Goal: Task Accomplishment & Management: Complete application form

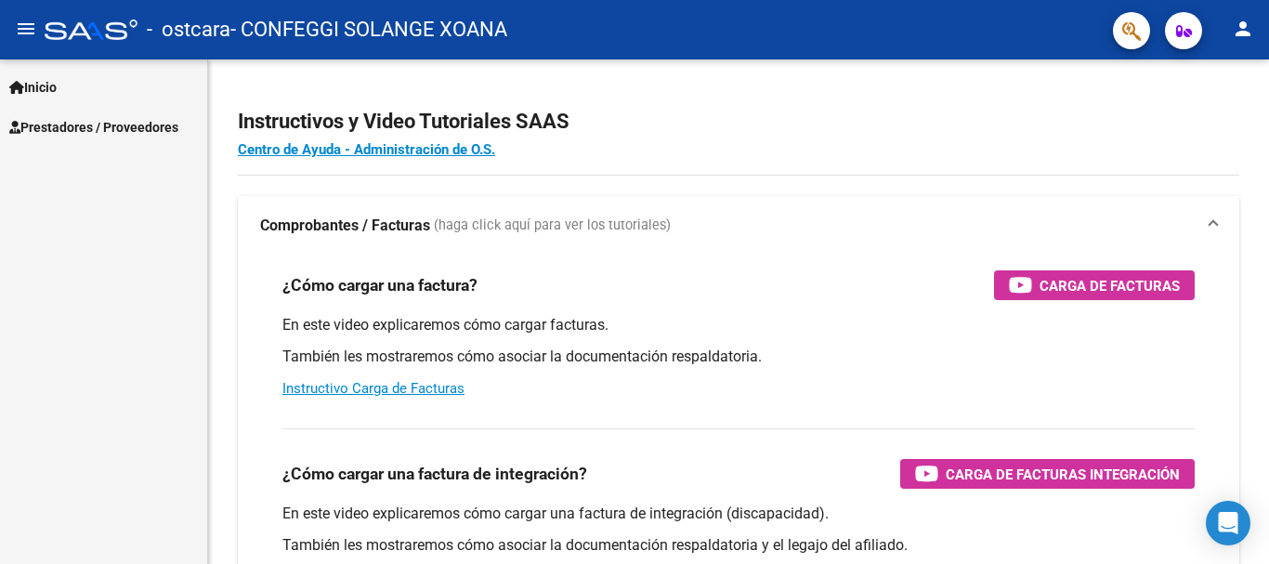
click at [139, 131] on span "Prestadores / Proveedores" at bounding box center [93, 127] width 169 height 20
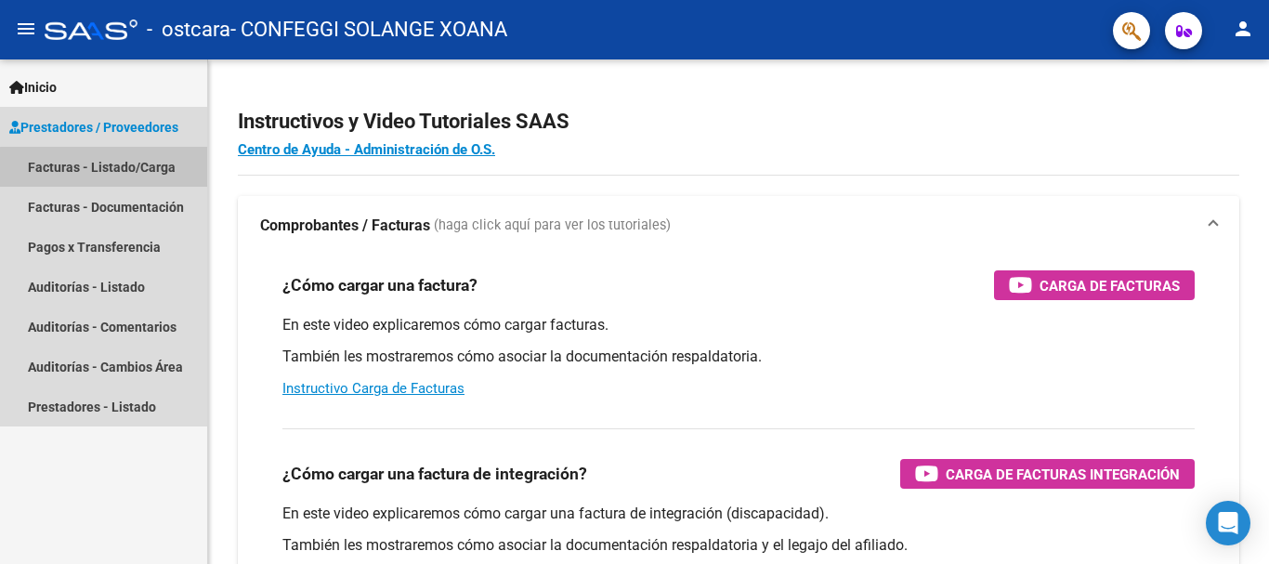
click at [143, 176] on link "Facturas - Listado/Carga" at bounding box center [103, 167] width 207 height 40
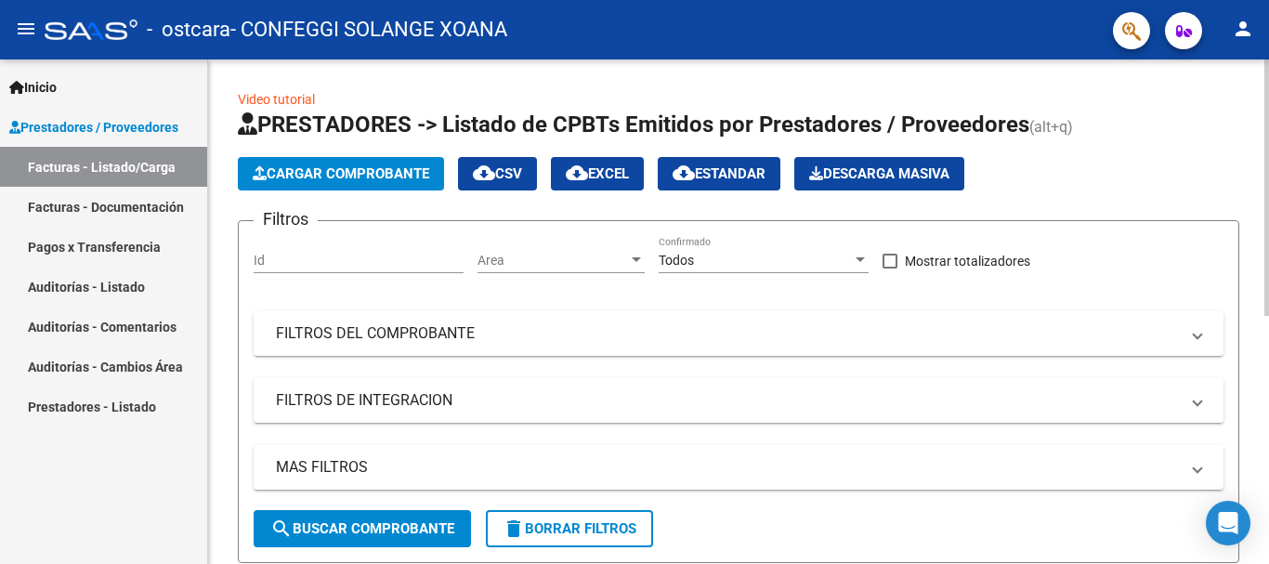
click at [364, 180] on span "Cargar Comprobante" at bounding box center [341, 173] width 176 height 17
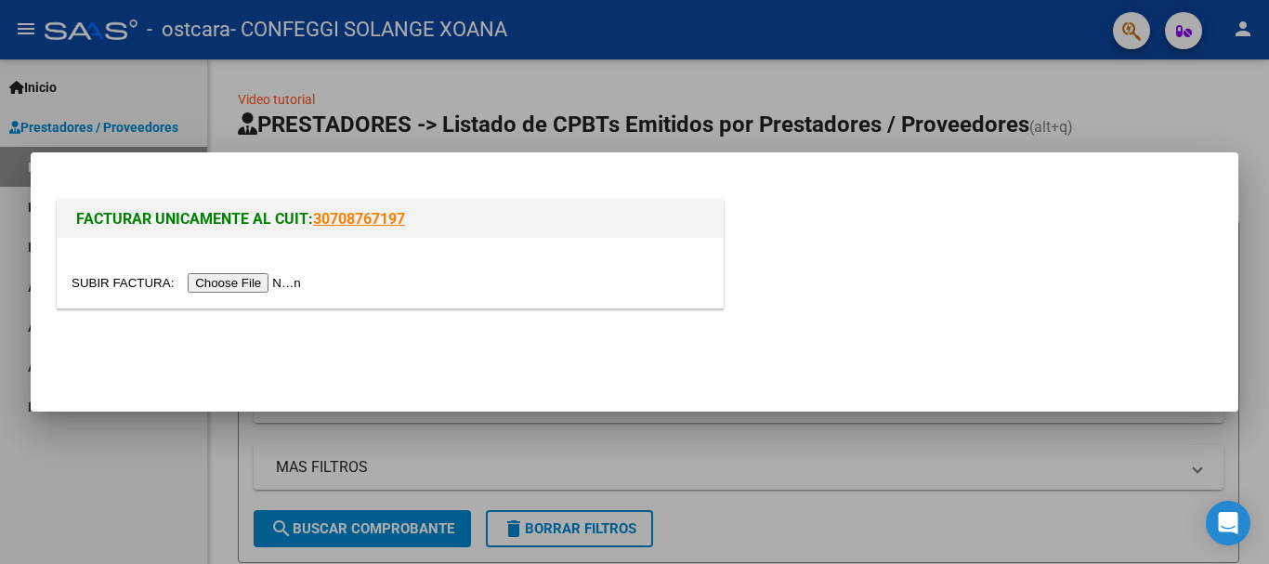
click at [268, 280] on input "file" at bounding box center [189, 283] width 235 height 20
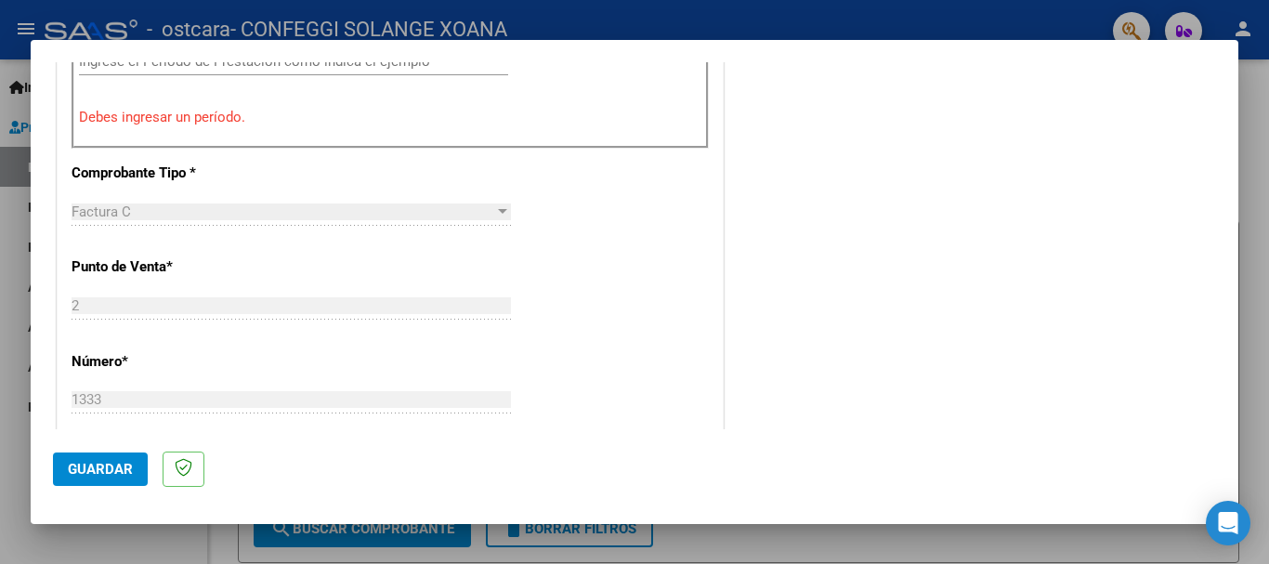
scroll to position [666, 0]
click at [1239, 201] on div at bounding box center [634, 282] width 1269 height 564
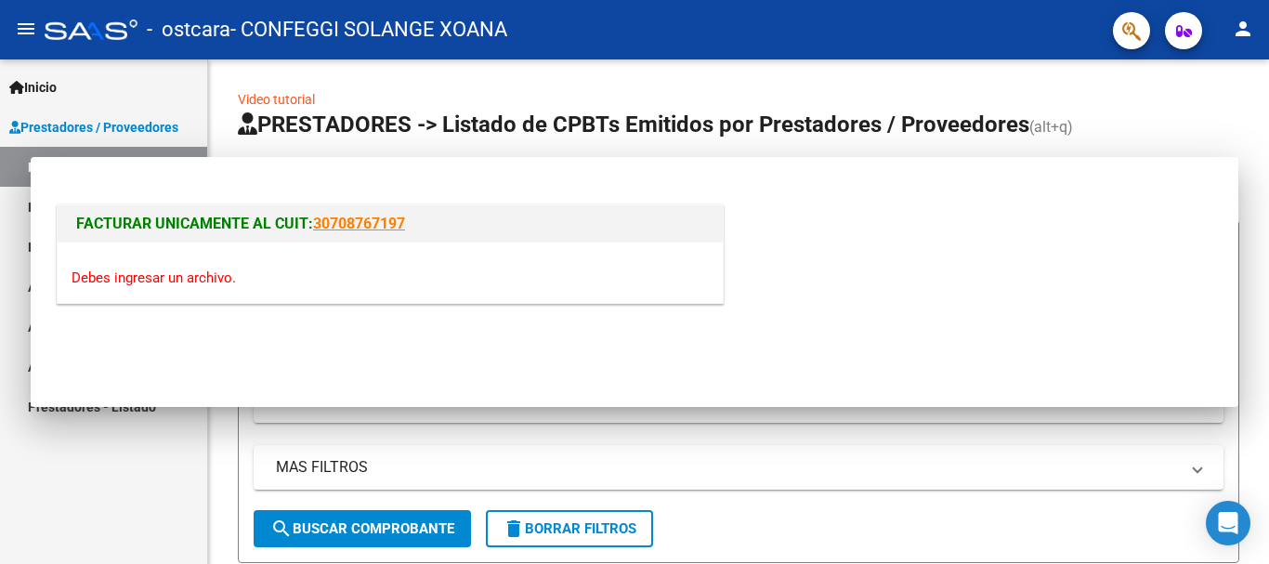
scroll to position [0, 0]
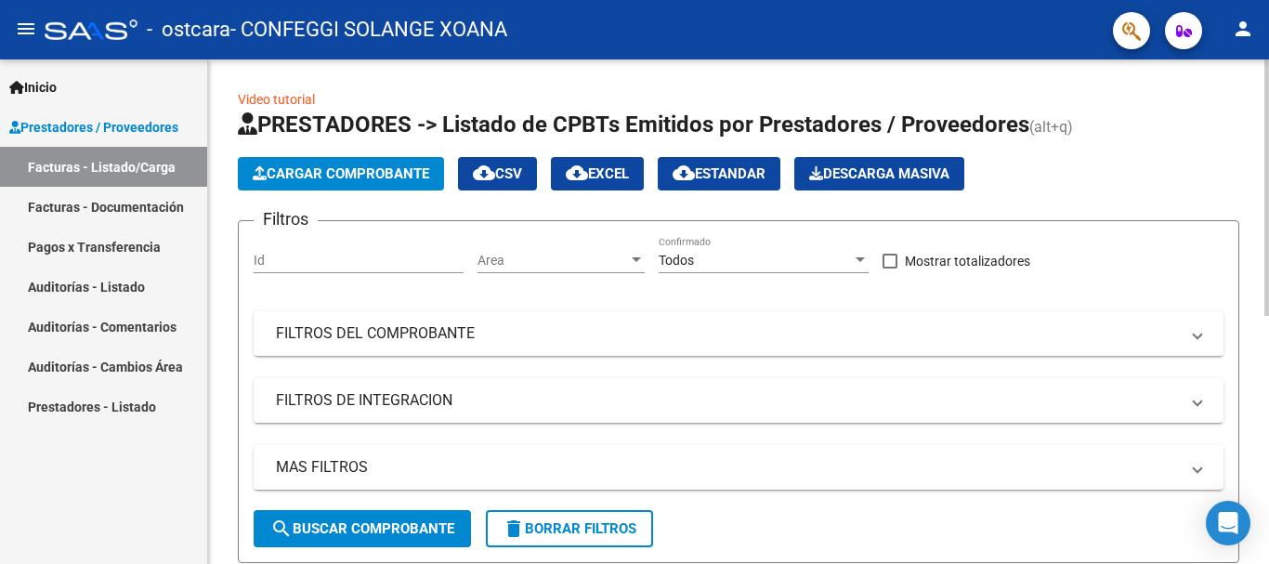
click at [376, 171] on span "Cargar Comprobante" at bounding box center [341, 173] width 176 height 17
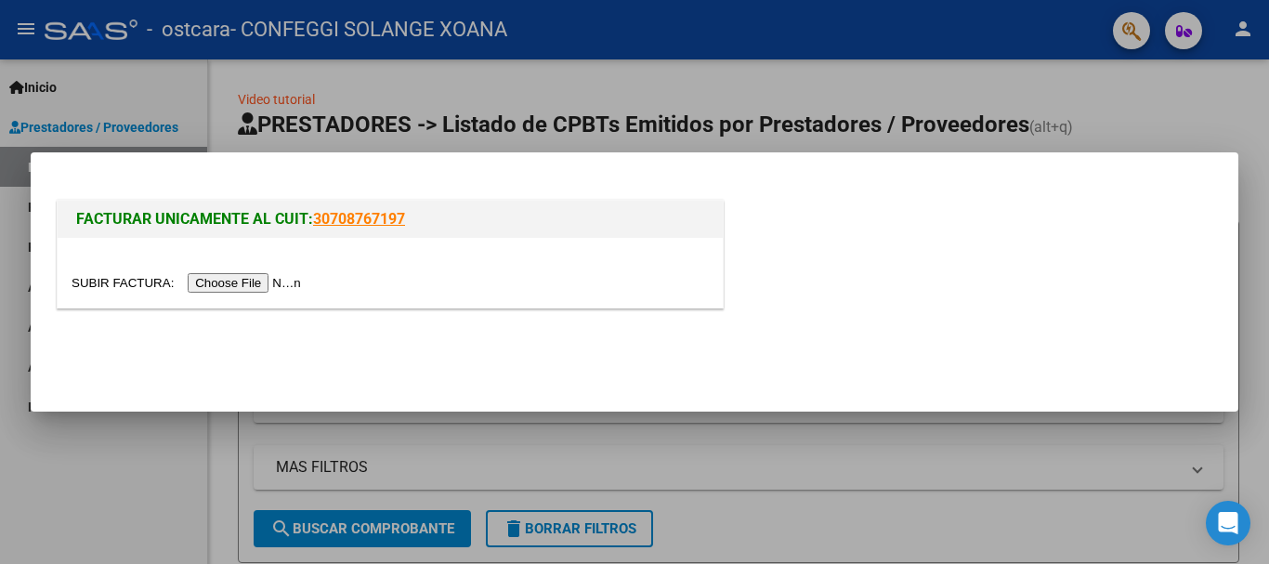
click at [259, 295] on div at bounding box center [390, 273] width 665 height 70
click at [268, 283] on input "file" at bounding box center [189, 283] width 235 height 20
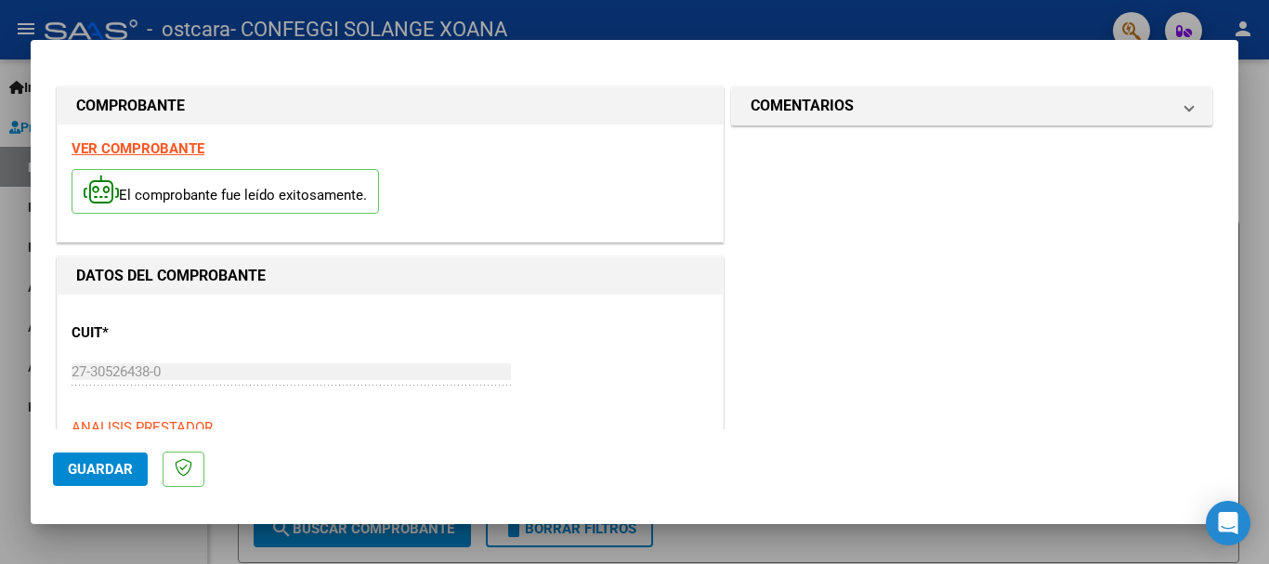
click at [1267, 226] on div at bounding box center [634, 282] width 1269 height 564
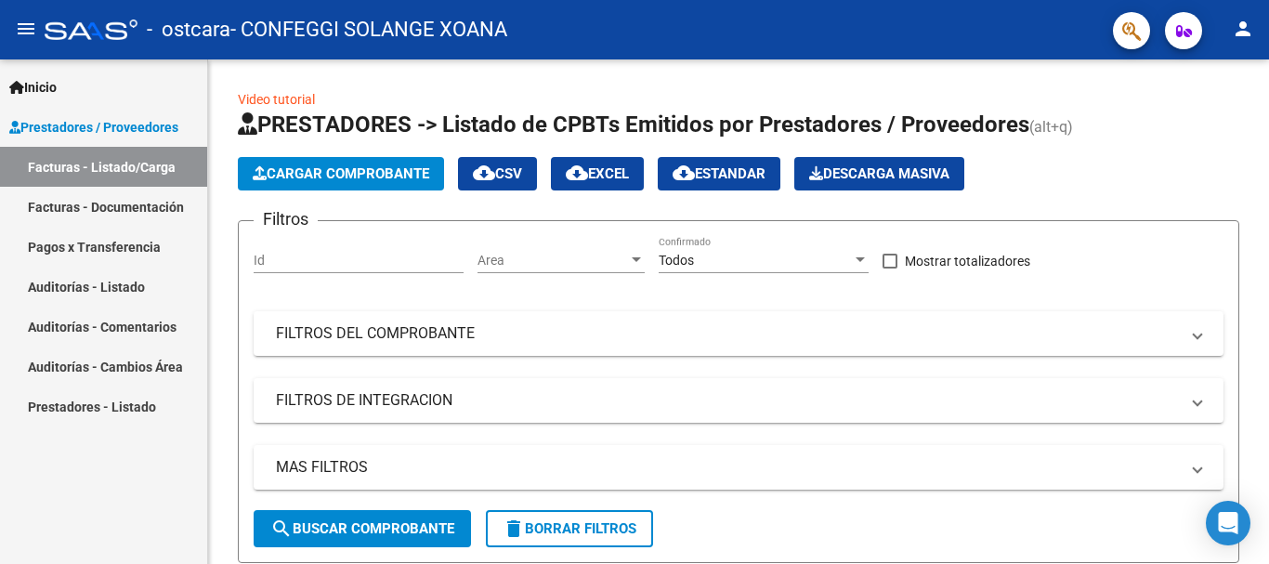
click at [131, 169] on link "Facturas - Listado/Carga" at bounding box center [103, 167] width 207 height 40
click at [294, 169] on span "Cargar Comprobante" at bounding box center [341, 173] width 176 height 17
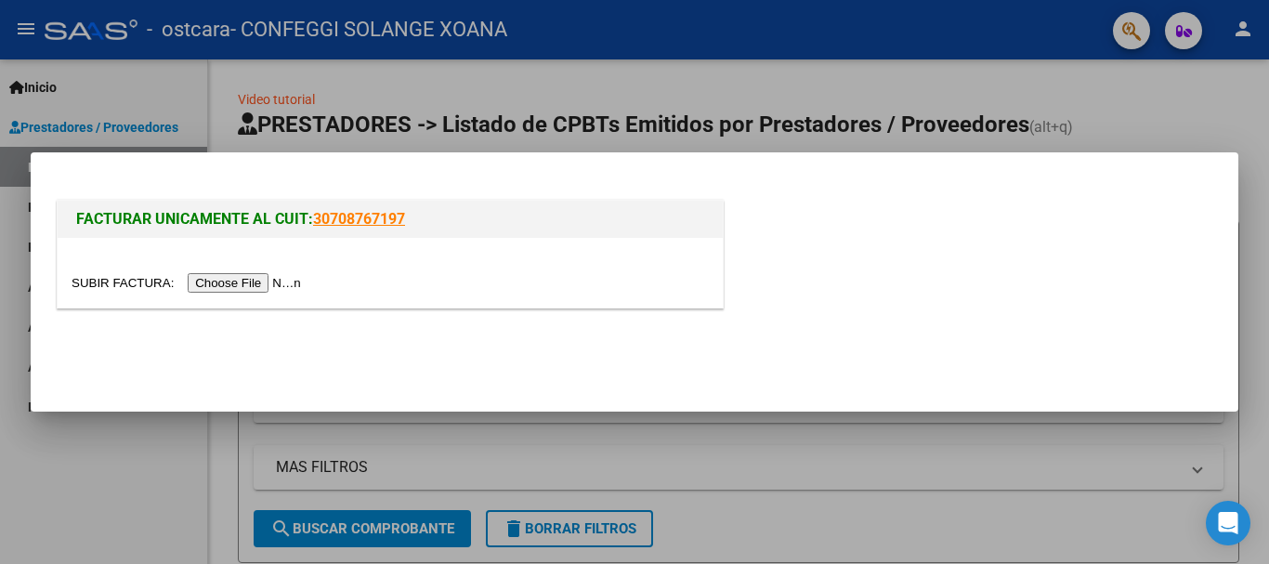
click at [266, 281] on input "file" at bounding box center [189, 283] width 235 height 20
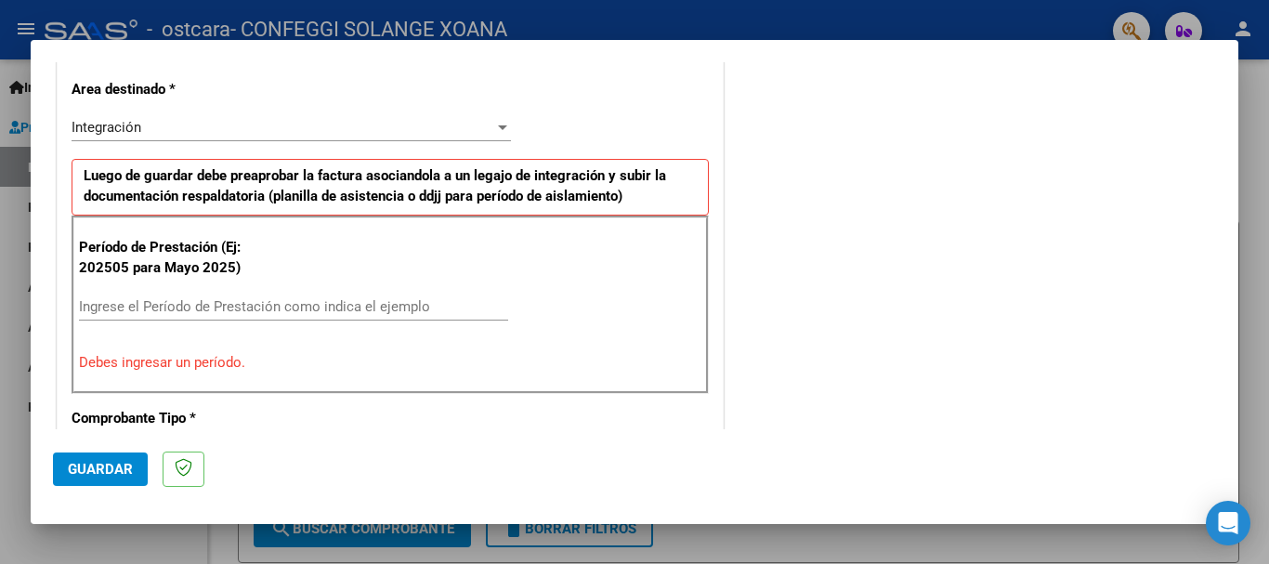
scroll to position [464, 0]
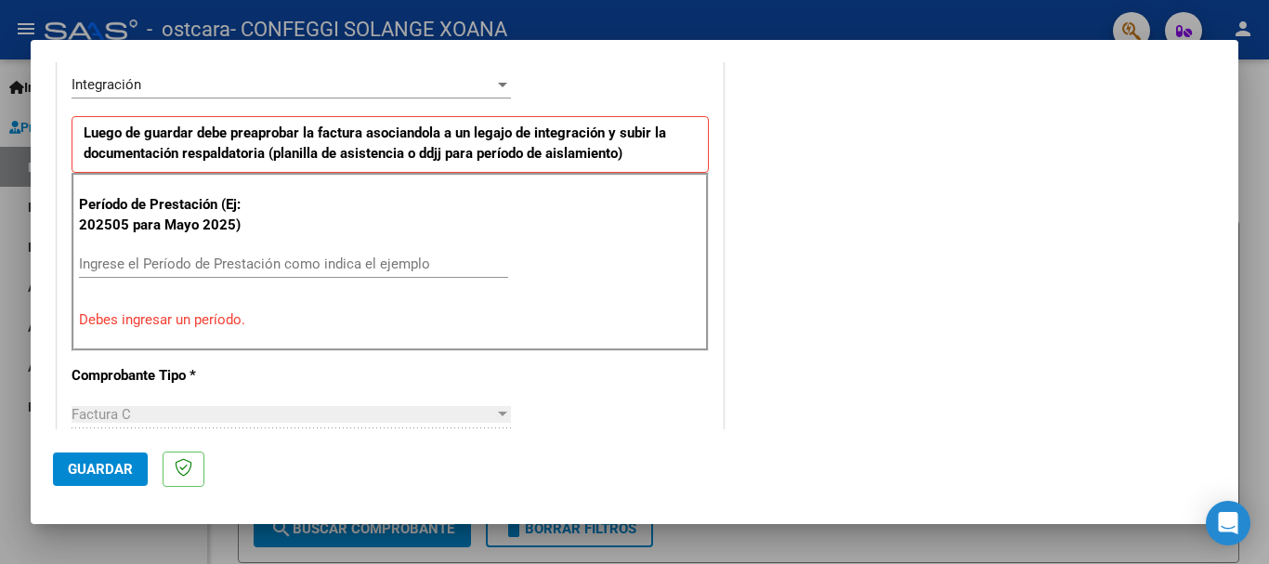
click at [302, 263] on input "Ingrese el Período de Prestación como indica el ejemplo" at bounding box center [293, 263] width 429 height 17
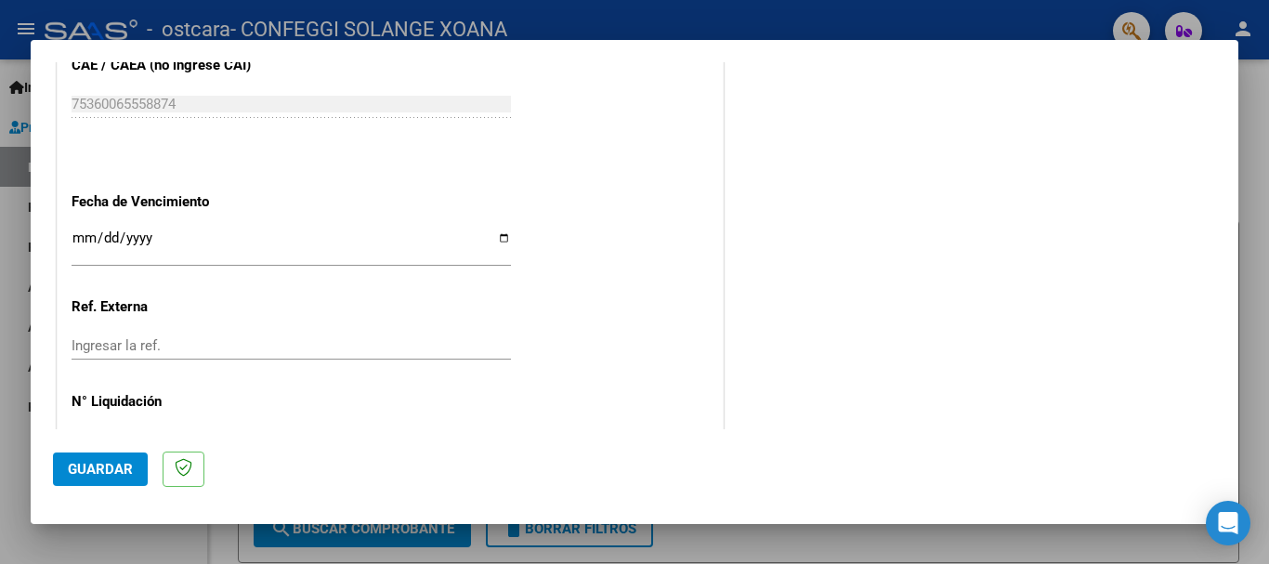
scroll to position [1268, 0]
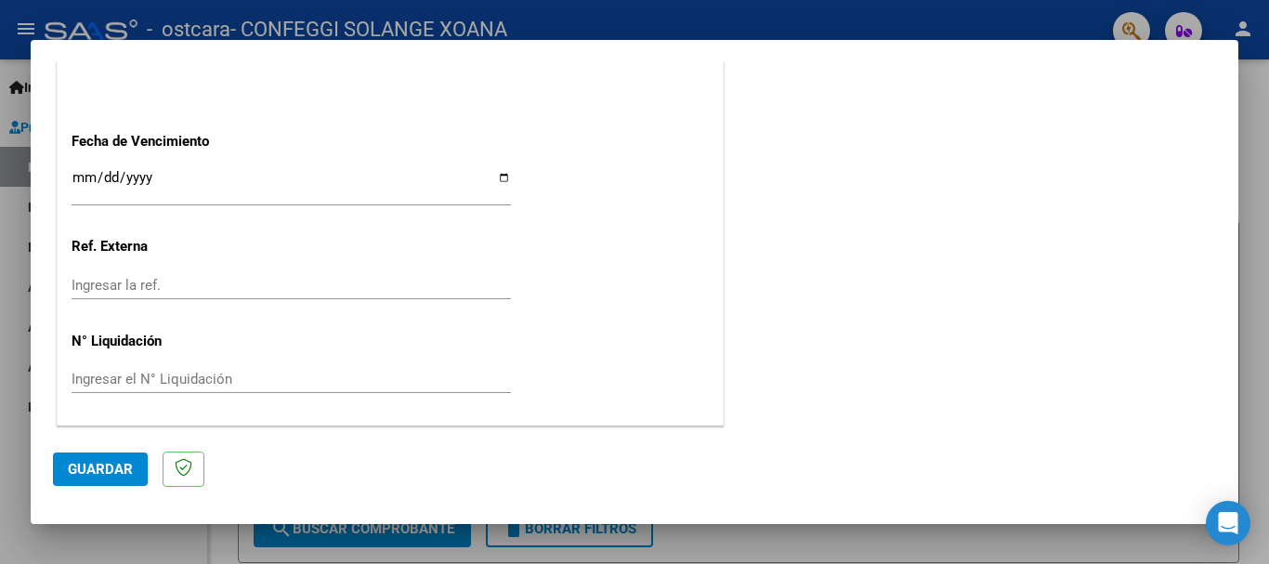
type input "202508"
click at [91, 474] on span "Guardar" at bounding box center [100, 469] width 65 height 17
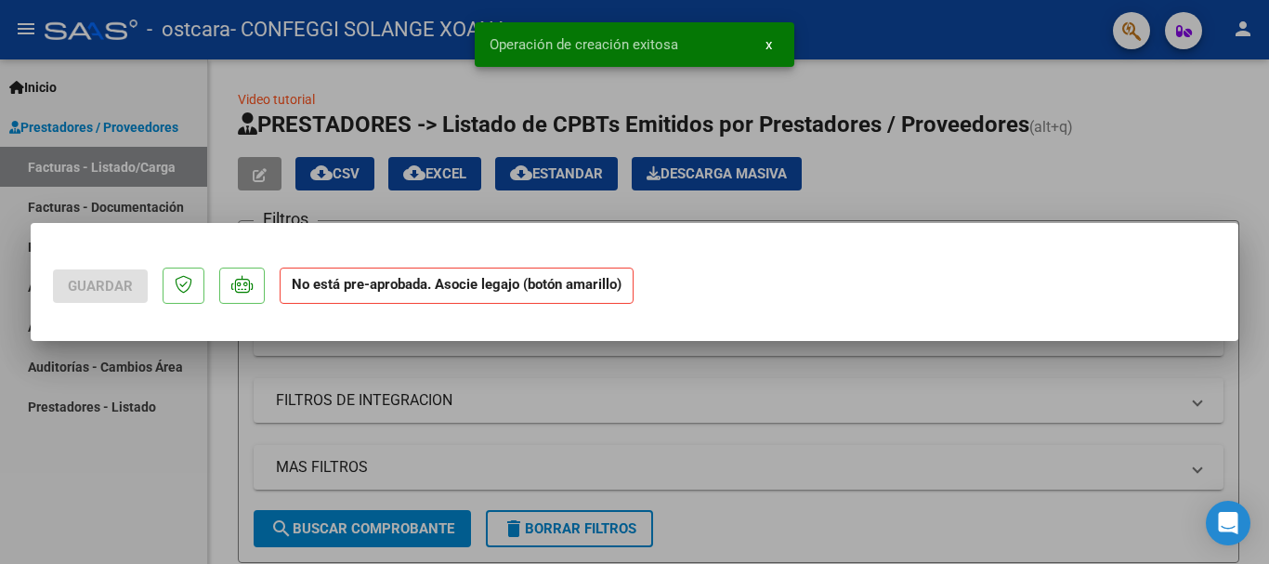
scroll to position [0, 0]
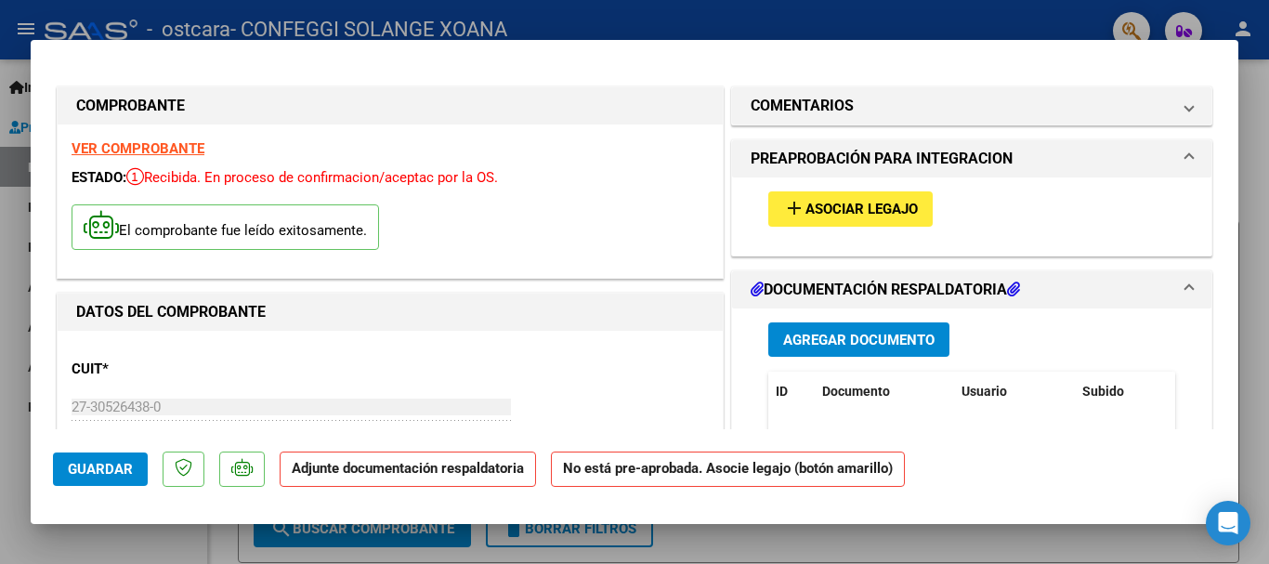
click at [846, 211] on span "Asociar Legajo" at bounding box center [861, 210] width 112 height 17
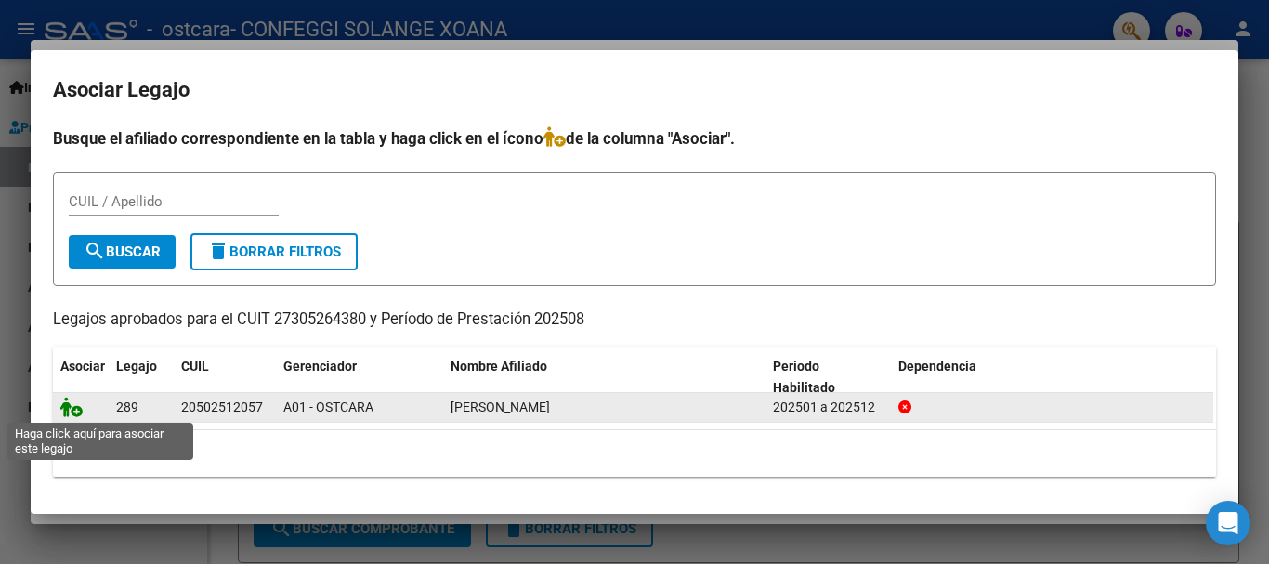
click at [77, 413] on icon at bounding box center [71, 407] width 22 height 20
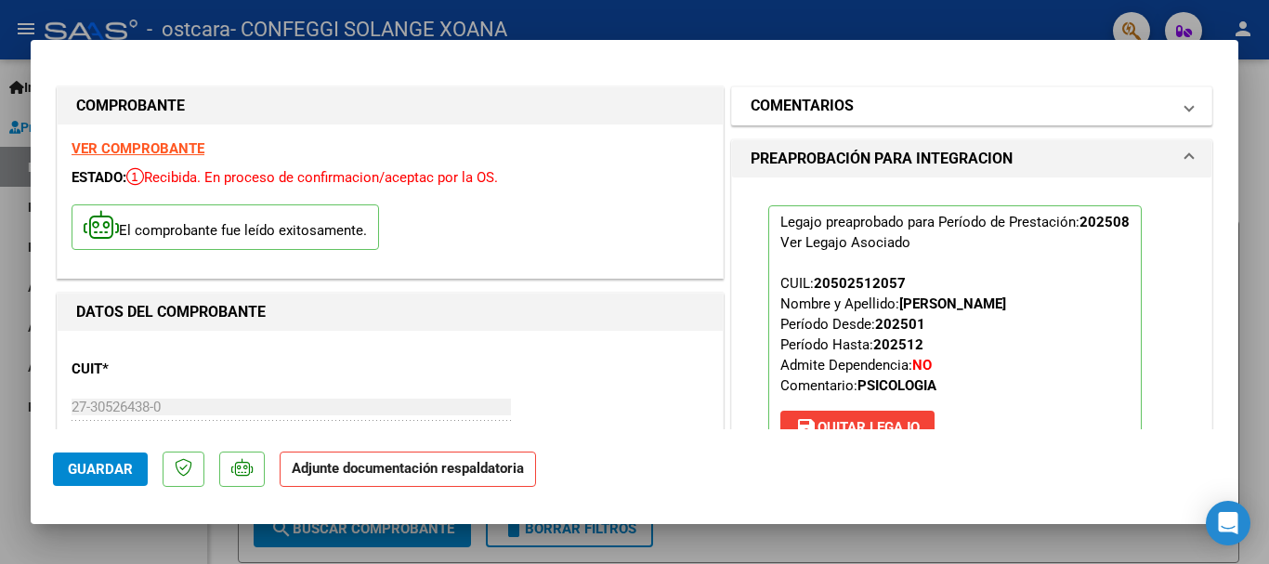
click at [1181, 106] on mat-expansion-panel-header "COMENTARIOS" at bounding box center [971, 105] width 479 height 37
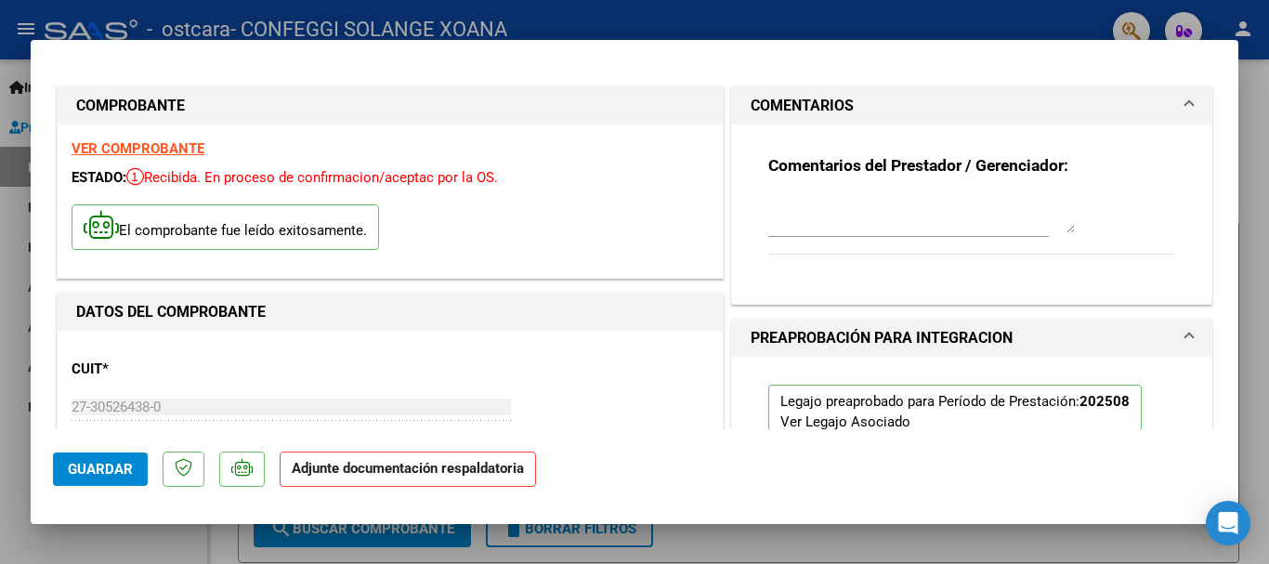
click at [1181, 106] on mat-expansion-panel-header "COMENTARIOS" at bounding box center [971, 105] width 479 height 37
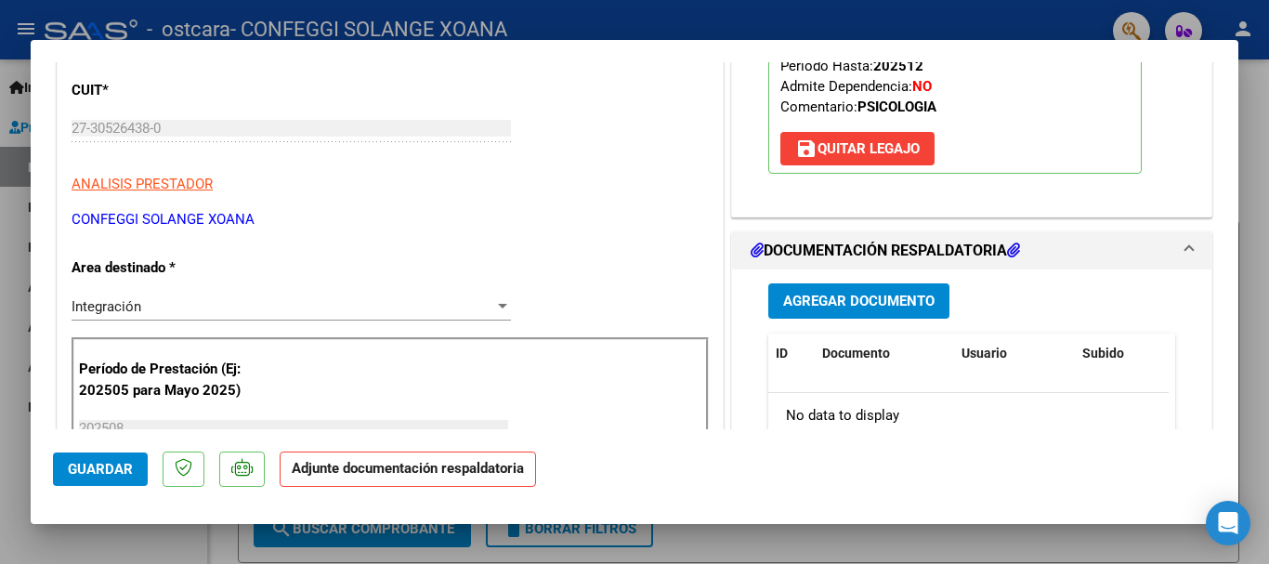
scroll to position [372, 0]
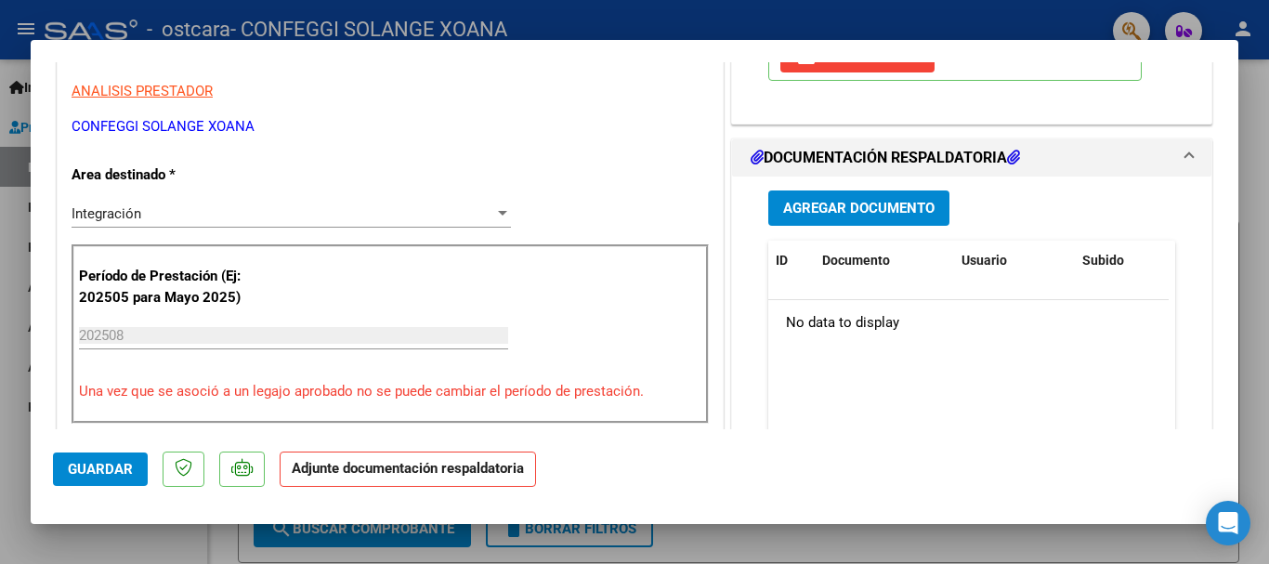
click at [873, 221] on button "Agregar Documento" at bounding box center [858, 207] width 181 height 34
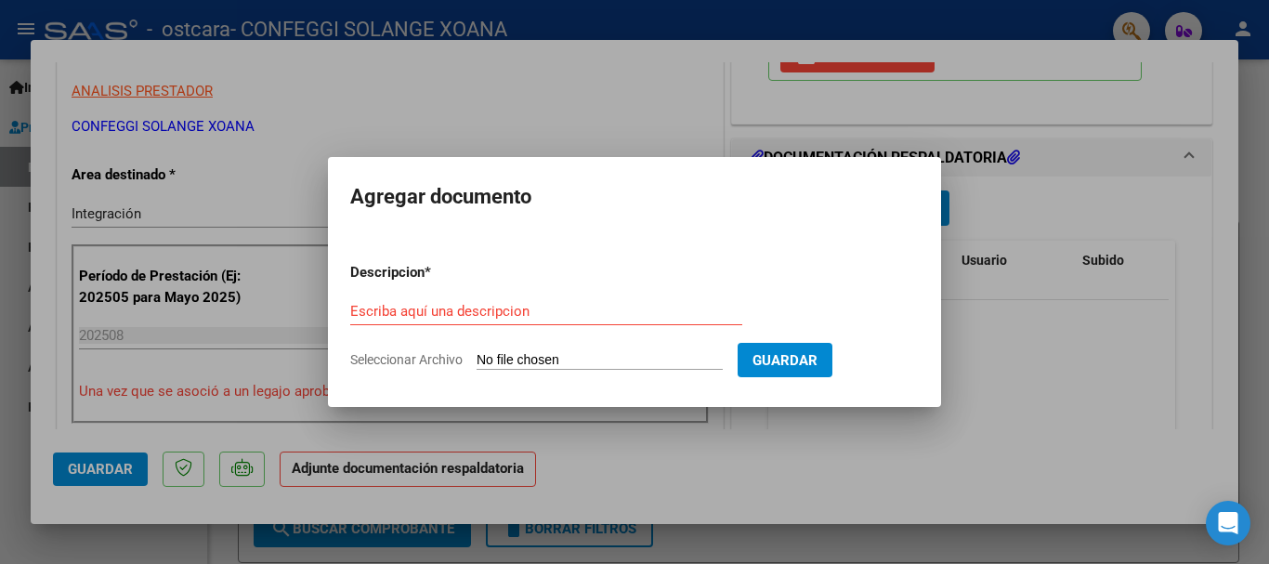
click at [455, 359] on span "Seleccionar Archivo" at bounding box center [406, 359] width 112 height 15
click at [476, 359] on input "Seleccionar Archivo" at bounding box center [599, 361] width 246 height 18
type input "C:\fakepath\AGOSTO [GEOGRAPHIC_DATA] .pdf"
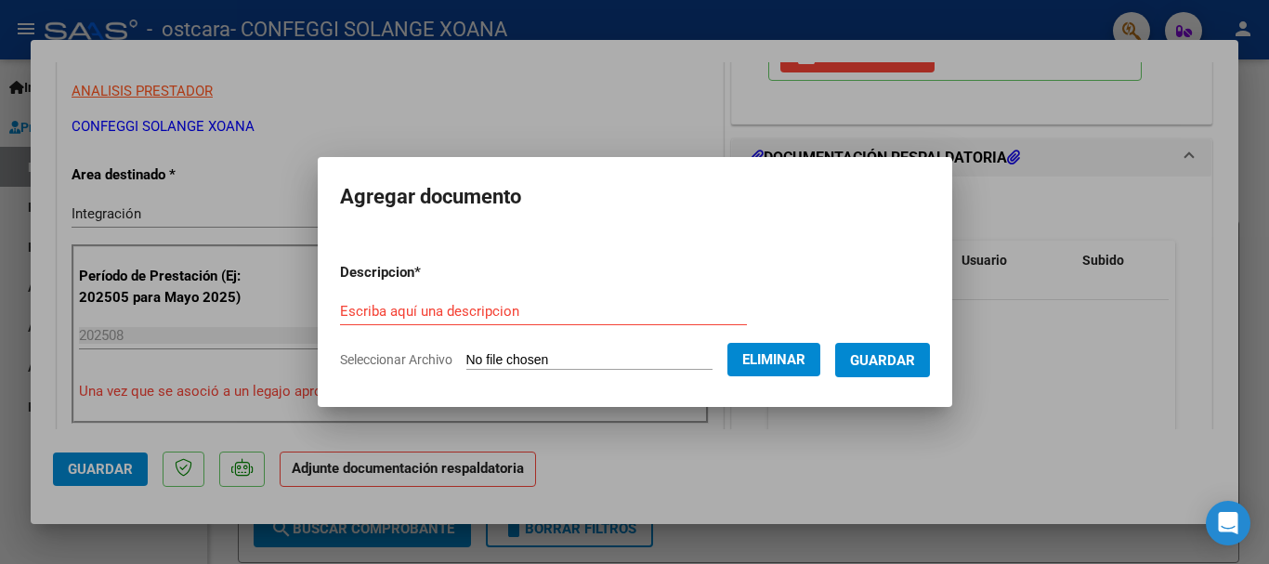
click at [587, 305] on input "Escriba aquí una descripcion" at bounding box center [543, 311] width 407 height 17
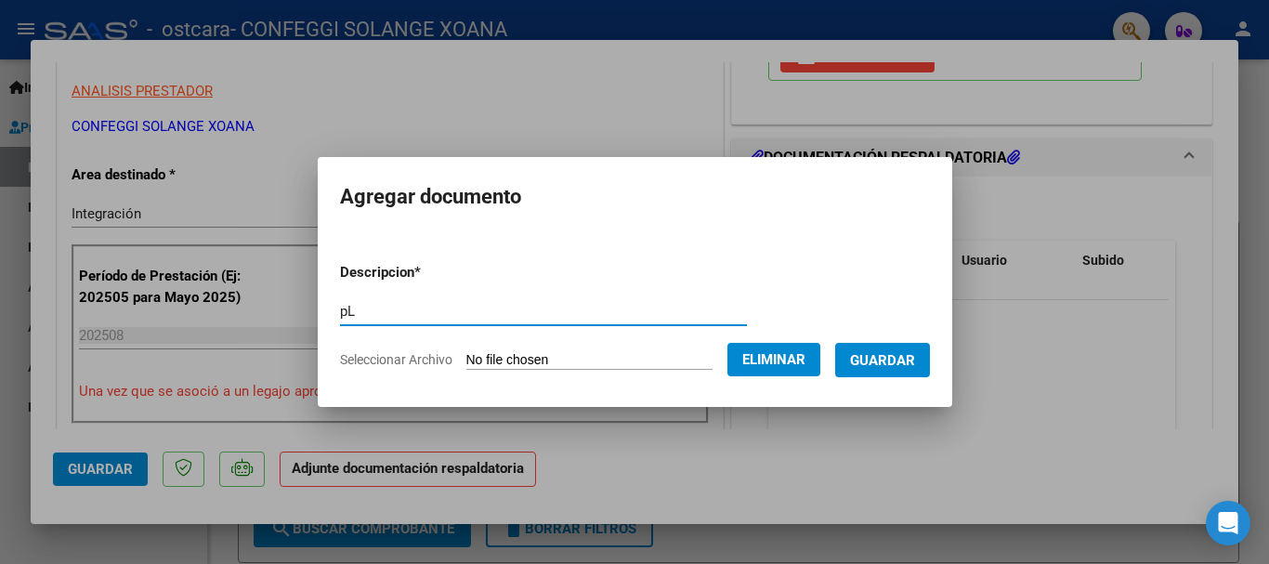
type input "p"
type input "Planilla de asistencia AGOSTO"
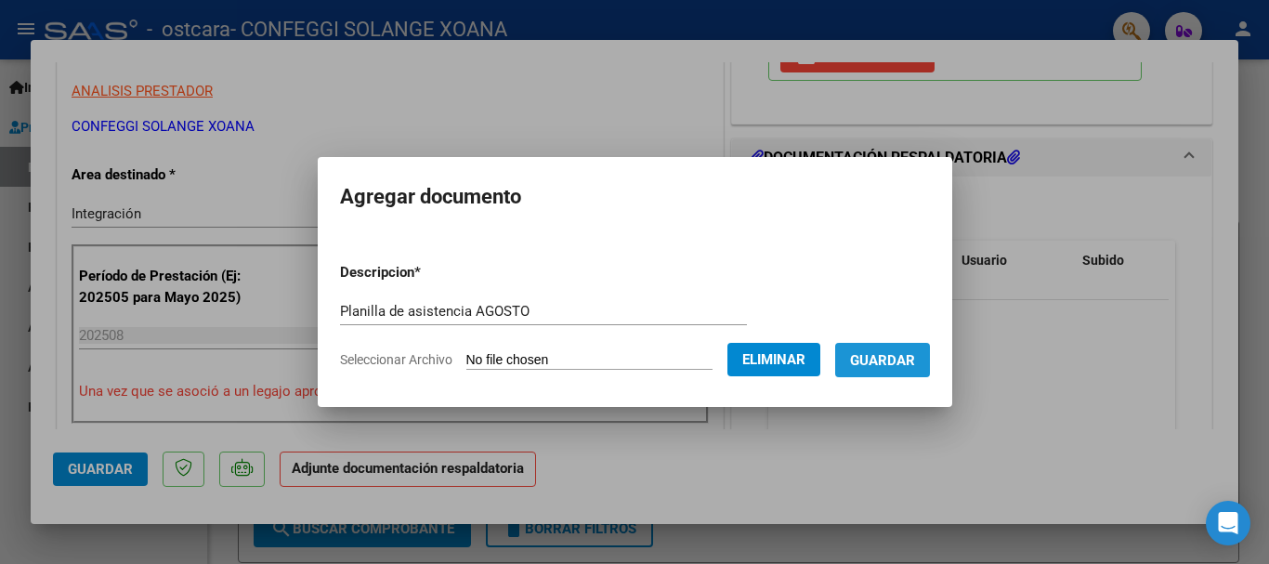
click at [915, 364] on span "Guardar" at bounding box center [882, 360] width 65 height 17
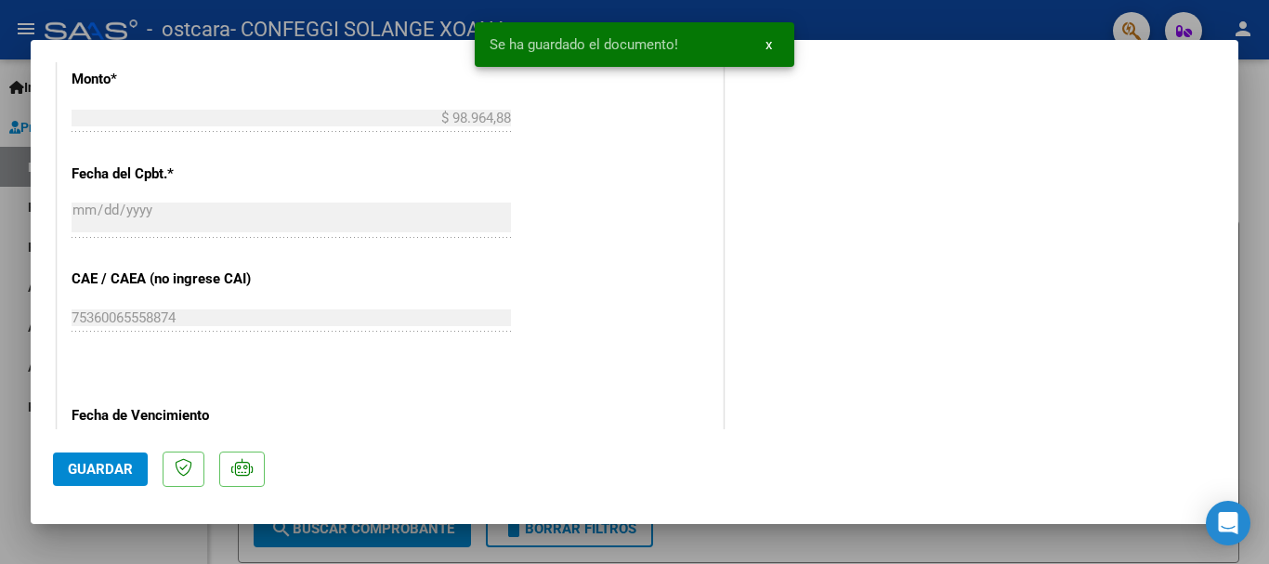
scroll to position [1296, 0]
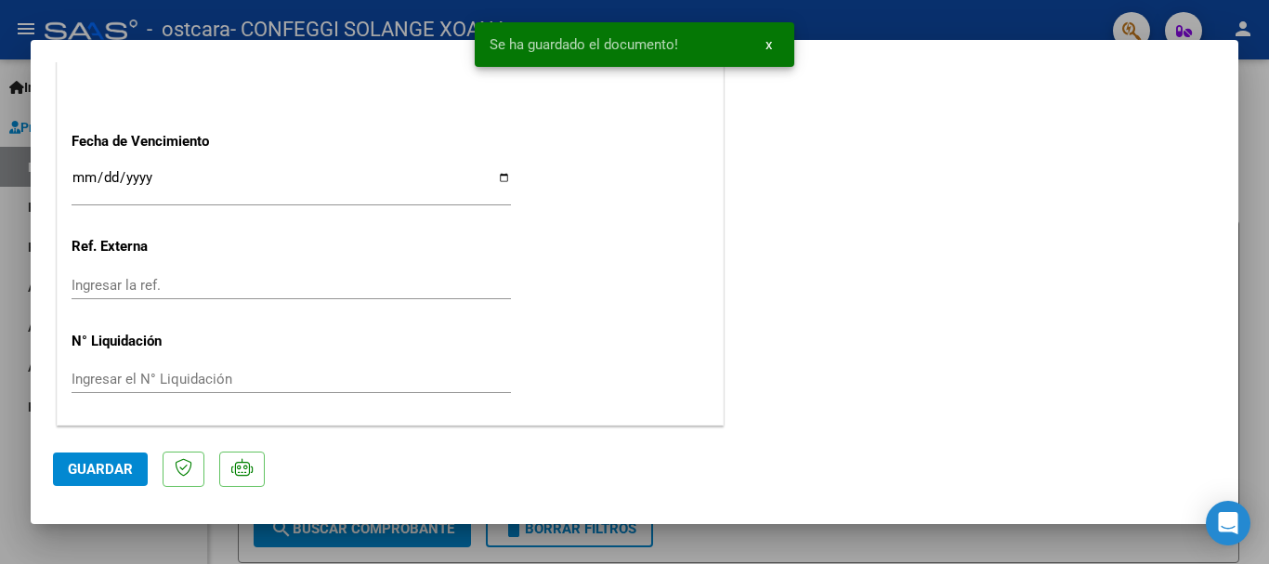
click at [98, 471] on span "Guardar" at bounding box center [100, 469] width 65 height 17
click at [1263, 149] on div at bounding box center [634, 282] width 1269 height 564
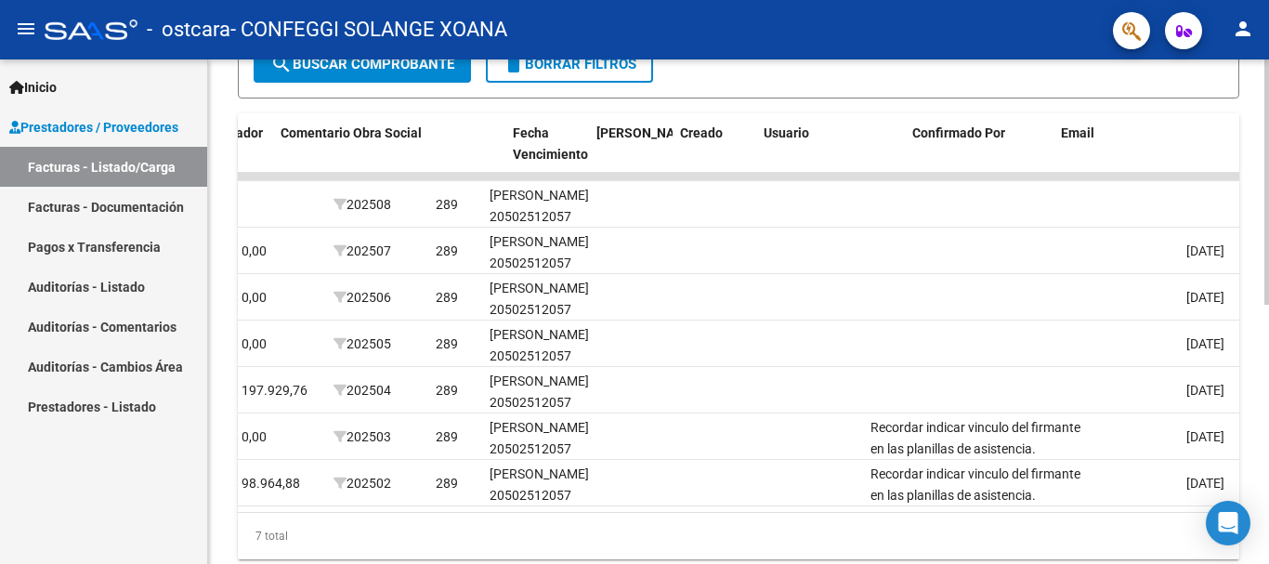
scroll to position [0, 2915]
